Goal: Task Accomplishment & Management: Manage account settings

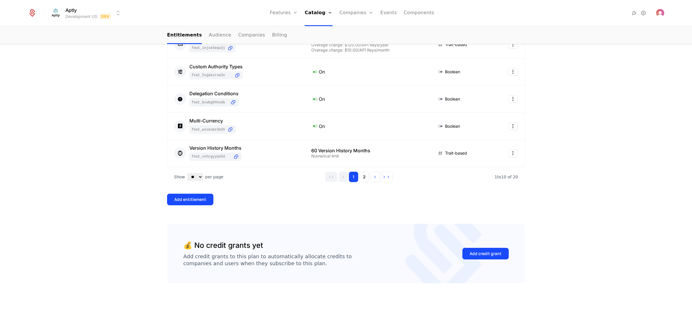
scroll to position [296, 0]
click at [361, 177] on button "2" at bounding box center [364, 176] width 10 height 10
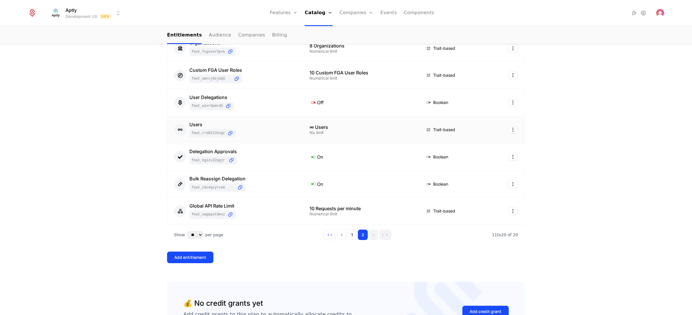
scroll to position [252, 0]
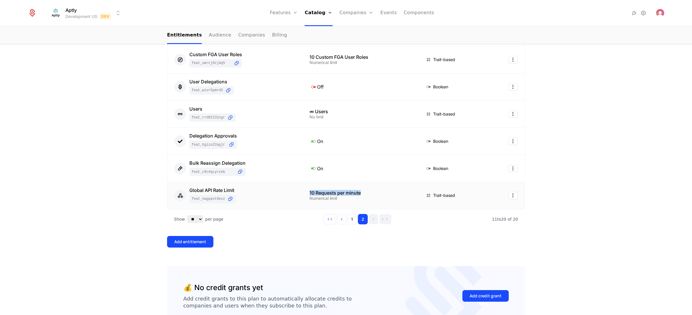
drag, startPoint x: 306, startPoint y: 191, endPoint x: 364, endPoint y: 193, distance: 58.5
click at [364, 193] on td "10 Requests per minute Numerical limit" at bounding box center [359, 195] width 115 height 27
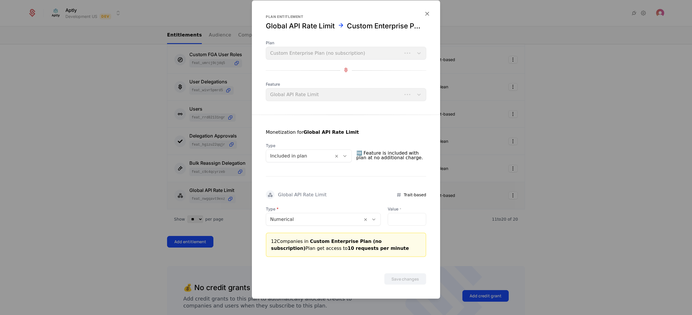
drag, startPoint x: 566, startPoint y: 170, endPoint x: 518, endPoint y: 143, distance: 55.1
click at [565, 170] on div at bounding box center [346, 157] width 692 height 315
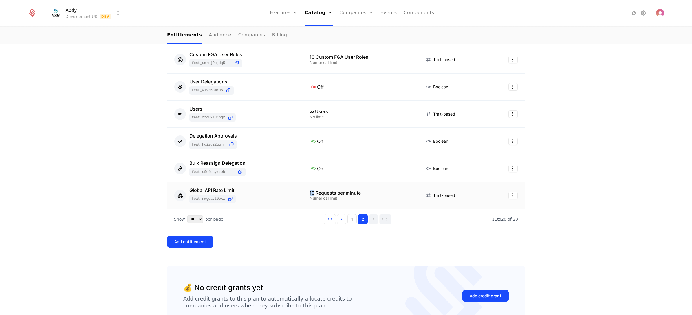
drag, startPoint x: 310, startPoint y: 193, endPoint x: 304, endPoint y: 193, distance: 6.4
click at [304, 193] on td "10 Requests per minute Numerical limit" at bounding box center [359, 195] width 115 height 27
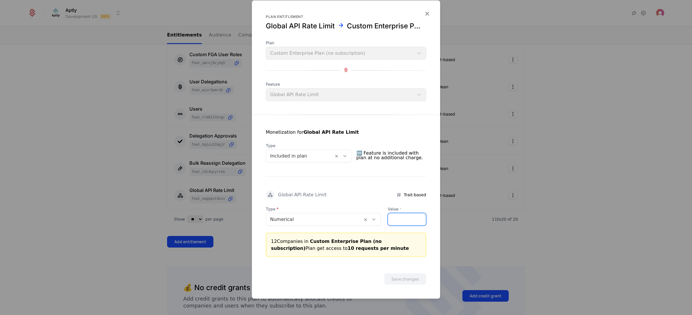
click at [388, 222] on input "**" at bounding box center [407, 219] width 38 height 12
drag, startPoint x: 389, startPoint y: 221, endPoint x: 372, endPoint y: 220, distance: 16.8
click at [372, 220] on div "Type Numerical Value * **" at bounding box center [346, 216] width 160 height 20
click at [393, 223] on input "**" at bounding box center [407, 219] width 38 height 12
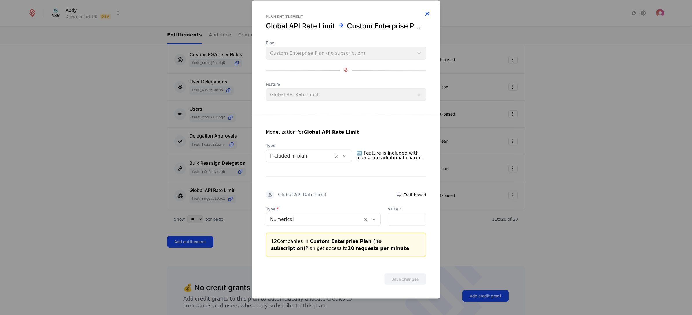
click at [425, 15] on icon "button" at bounding box center [427, 14] width 8 height 8
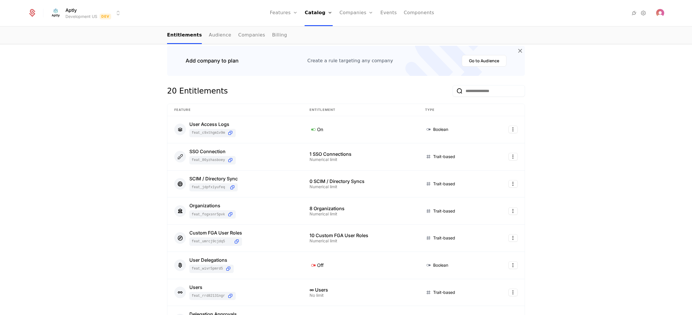
scroll to position [0, 0]
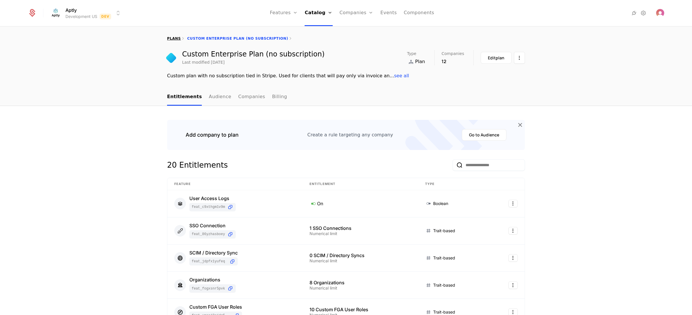
click at [171, 39] on link "plans" at bounding box center [174, 38] width 14 height 4
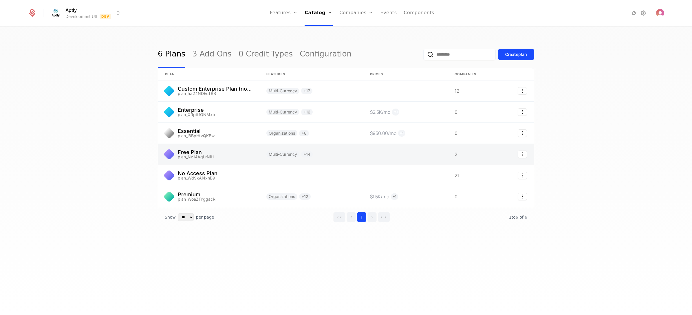
click at [216, 152] on link at bounding box center [208, 154] width 101 height 21
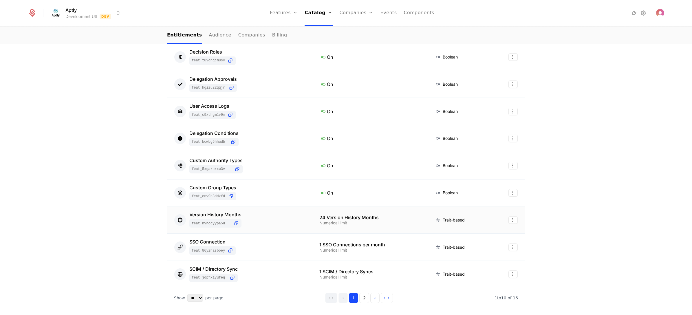
scroll to position [296, 0]
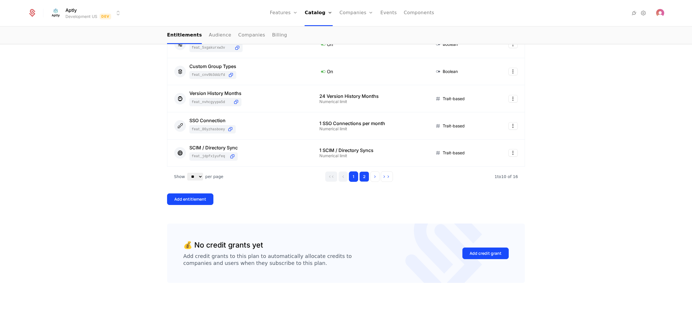
click at [364, 174] on button "2" at bounding box center [364, 176] width 10 height 10
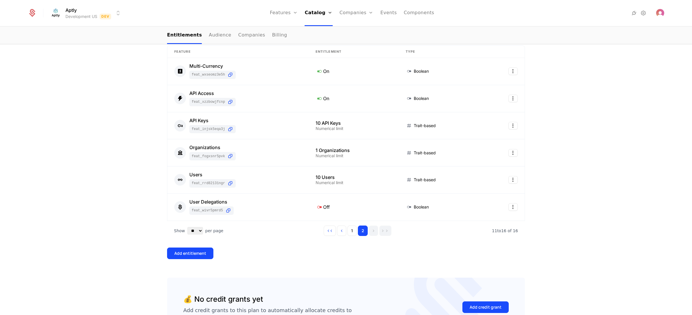
scroll to position [0, 0]
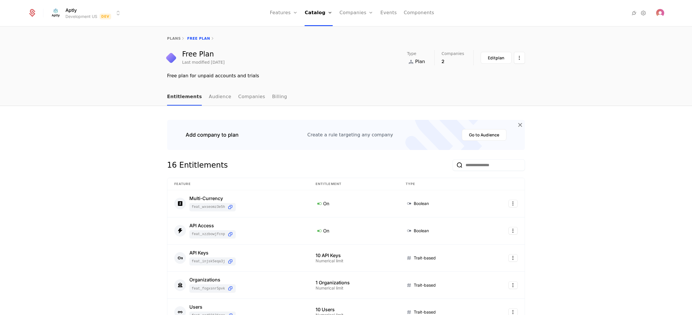
click at [179, 96] on link "Entitlements" at bounding box center [184, 97] width 35 height 17
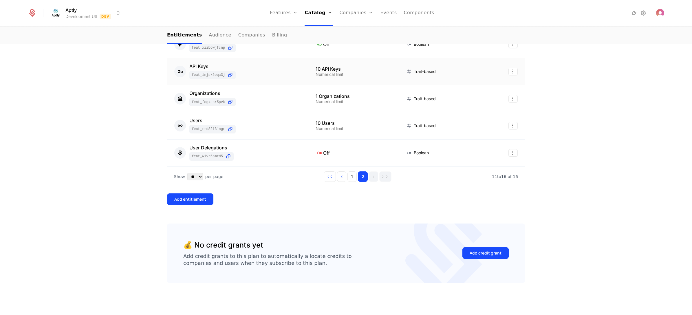
scroll to position [187, 0]
click at [350, 177] on button "1" at bounding box center [351, 176] width 9 height 10
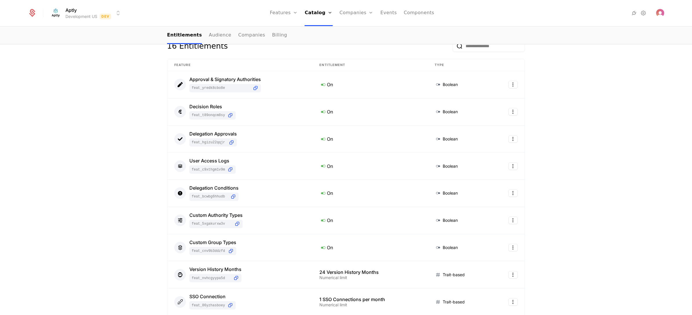
scroll to position [0, 0]
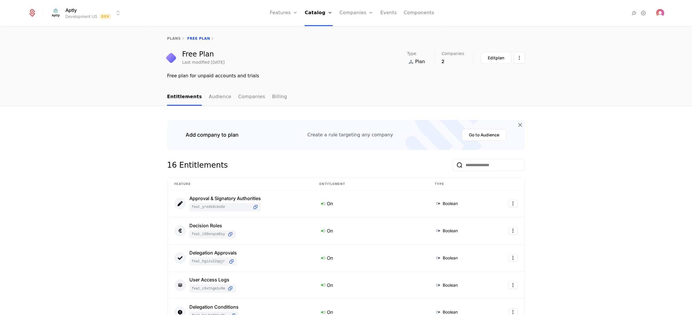
click at [173, 35] on div "plans Free Plan" at bounding box center [346, 38] width 692 height 23
click at [171, 36] on link "plans" at bounding box center [174, 38] width 14 height 4
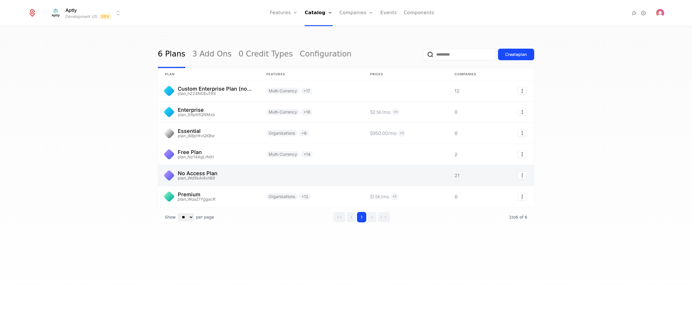
click at [192, 173] on link at bounding box center [208, 175] width 101 height 21
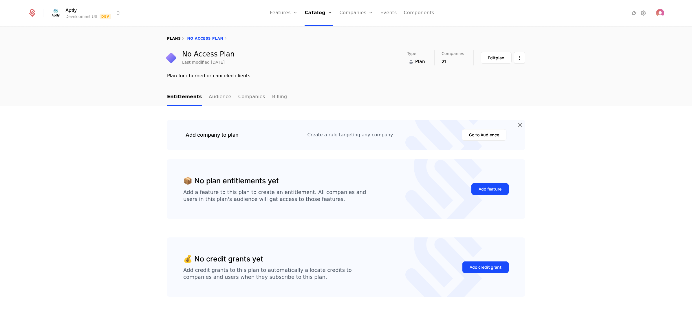
click at [172, 38] on link "plans" at bounding box center [174, 38] width 14 height 4
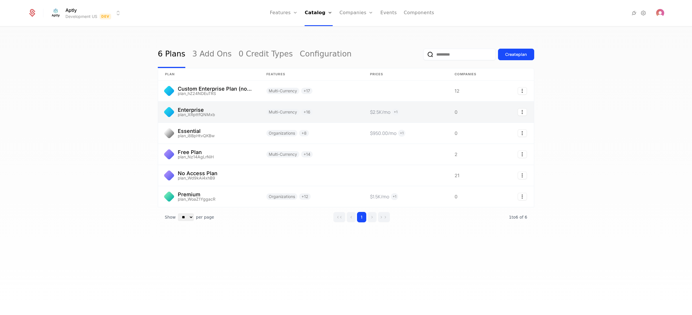
click at [188, 109] on link at bounding box center [208, 112] width 101 height 21
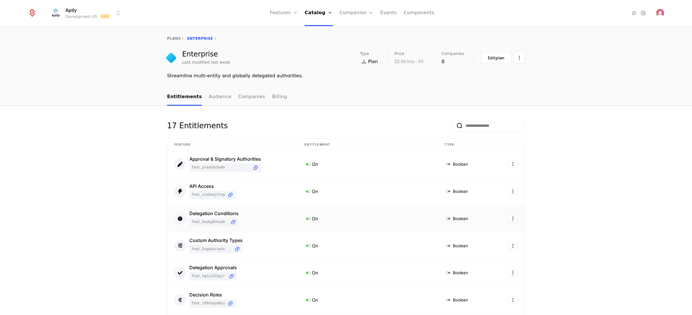
scroll to position [174, 0]
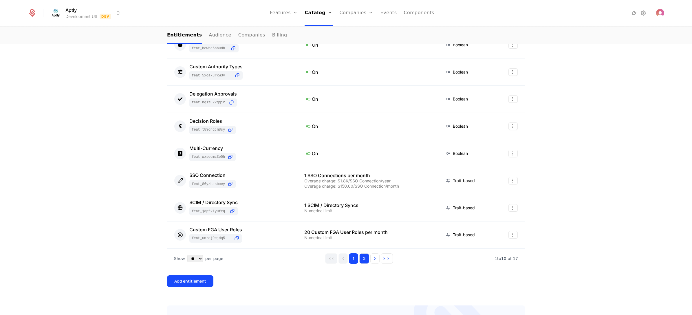
click at [359, 259] on button "2" at bounding box center [364, 258] width 10 height 10
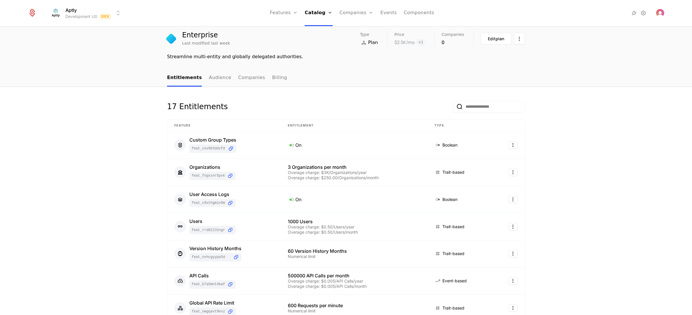
scroll to position [0, 0]
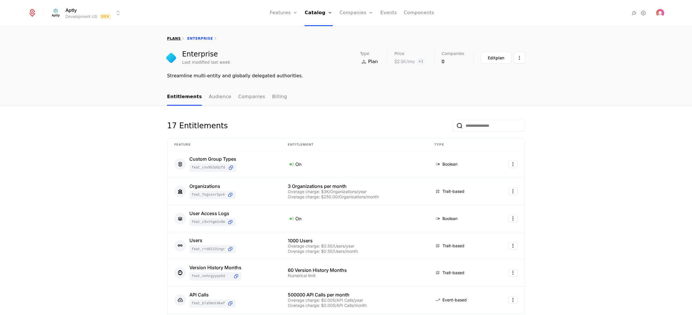
click at [168, 38] on link "plans" at bounding box center [174, 38] width 14 height 4
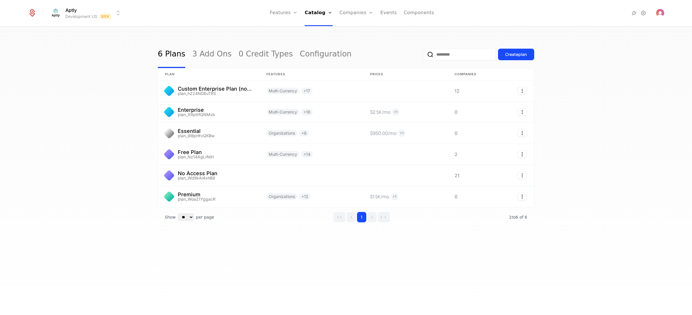
click at [95, 129] on div "6 Plans 3 Add Ons 0 Credit Types Configuration Create plan plan Features Prices…" at bounding box center [346, 172] width 692 height 291
